Goal: Find specific page/section: Find specific page/section

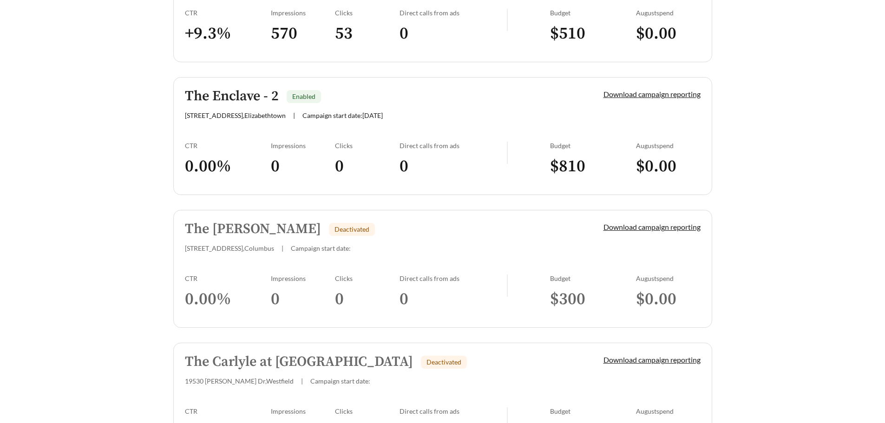
scroll to position [325, 0]
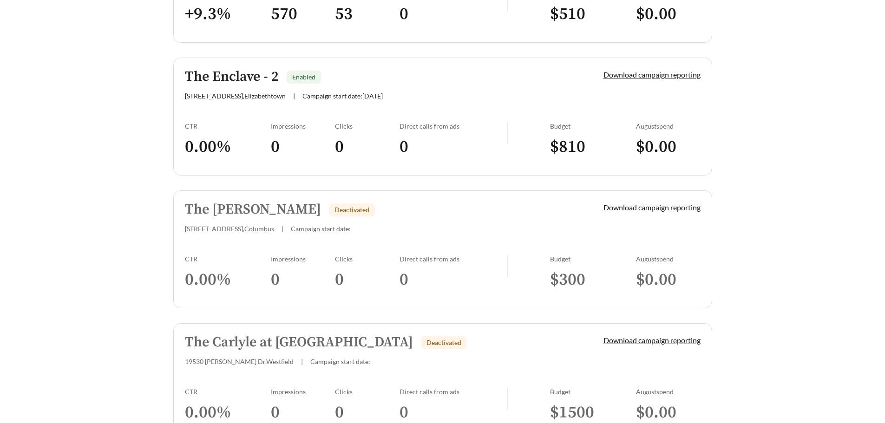
click at [258, 79] on h5 "The Enclave - 2" at bounding box center [232, 76] width 94 height 15
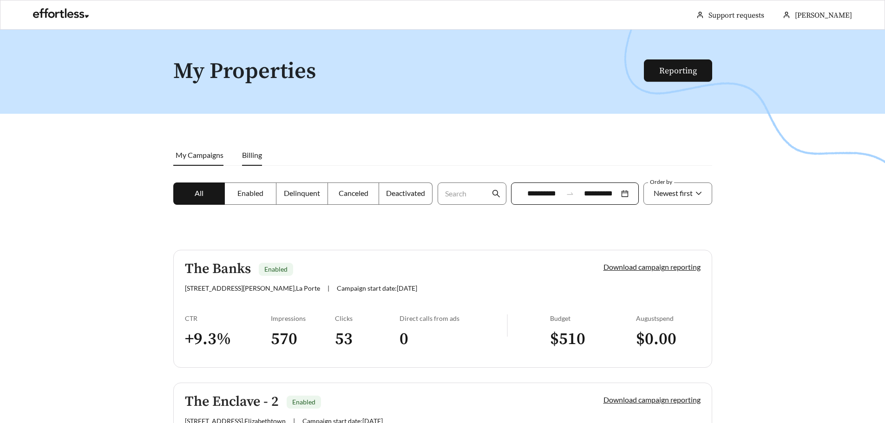
click at [242, 153] on span "Billing" at bounding box center [252, 154] width 20 height 9
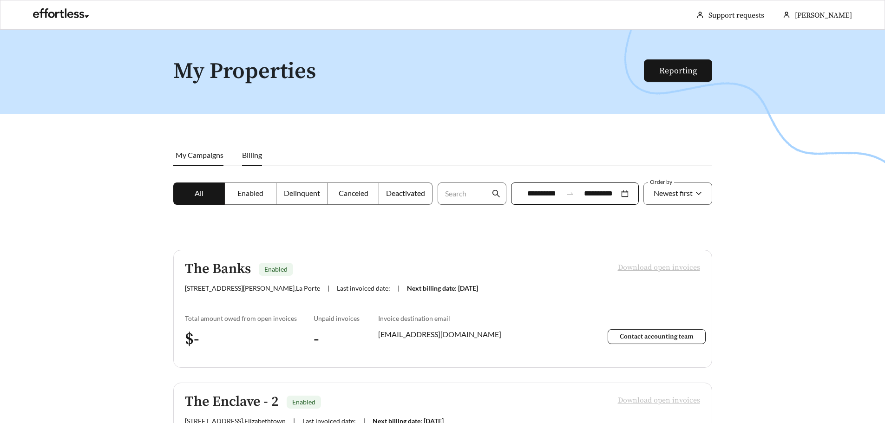
click at [191, 152] on span "My Campaigns" at bounding box center [200, 154] width 48 height 9
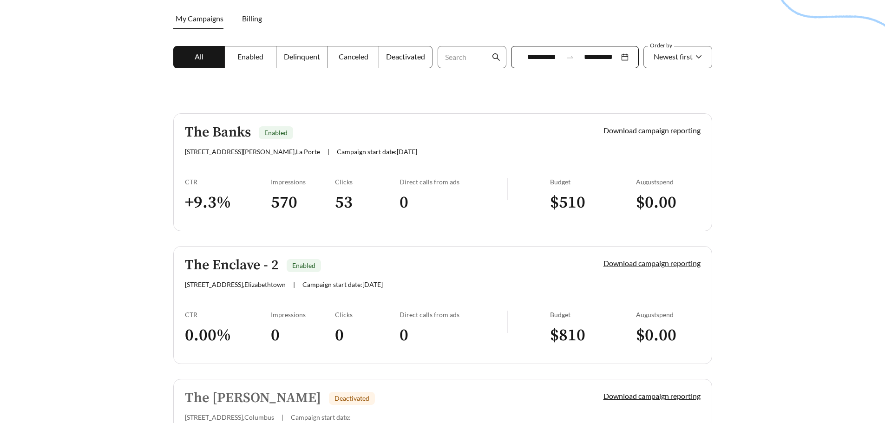
scroll to position [232, 0]
